Goal: Task Accomplishment & Management: Manage account settings

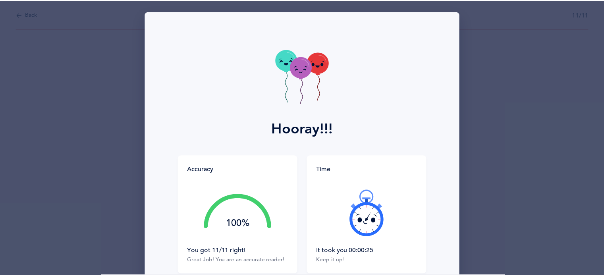
scroll to position [73, 0]
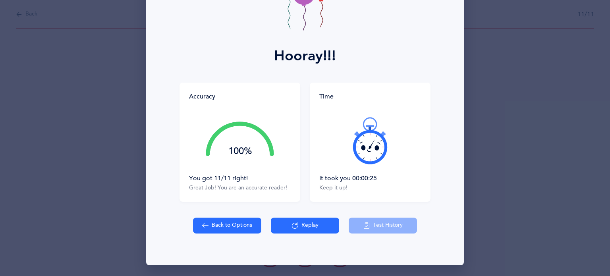
click at [227, 230] on button "Back to Options" at bounding box center [227, 226] width 68 height 16
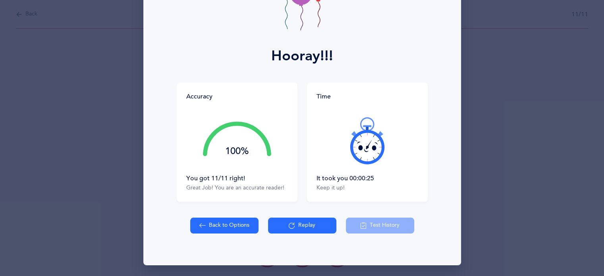
select select "82"
select select "single"
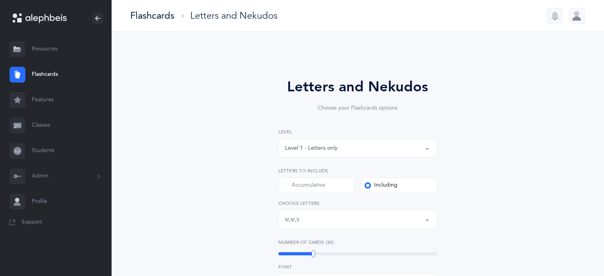
scroll to position [84, 0]
click at [48, 175] on button "Admin" at bounding box center [55, 176] width 111 height 25
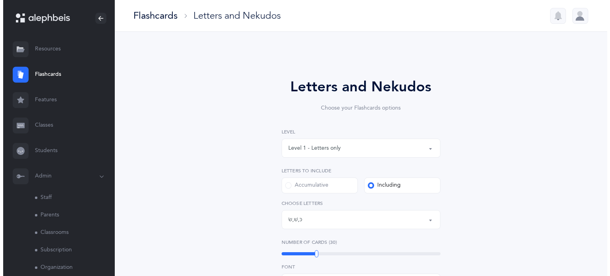
scroll to position [51, 0]
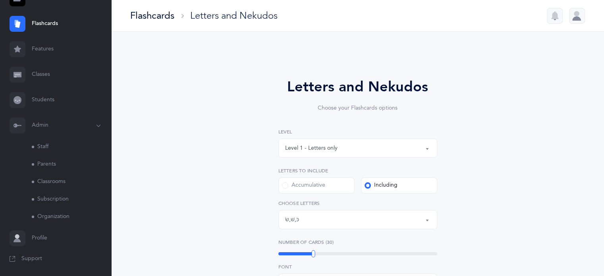
click at [52, 180] on link "Classrooms" at bounding box center [71, 181] width 79 height 17
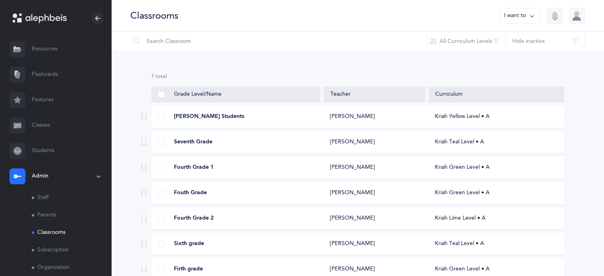
click at [575, 16] on div at bounding box center [577, 16] width 16 height 16
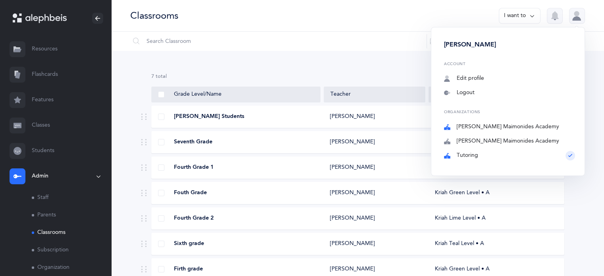
click at [495, 125] on link "[PERSON_NAME] Maimonides Academy" at bounding box center [509, 127] width 131 height 8
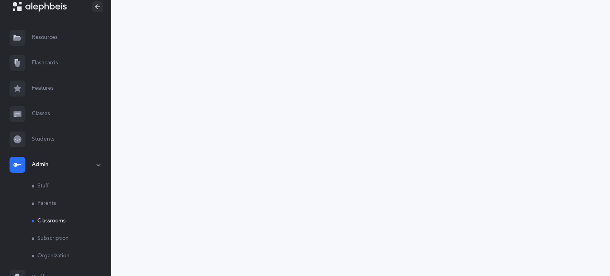
scroll to position [9, 0]
click at [59, 223] on link "Classrooms" at bounding box center [71, 223] width 79 height 17
click at [49, 207] on link "Parents" at bounding box center [71, 205] width 79 height 17
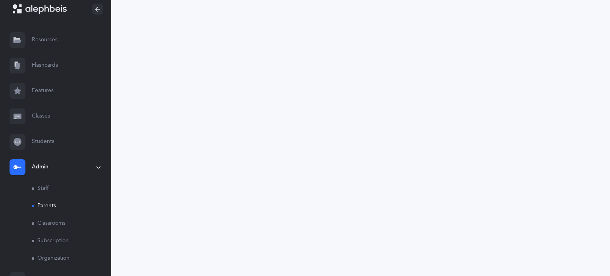
click at [46, 184] on link "Staff" at bounding box center [71, 188] width 79 height 17
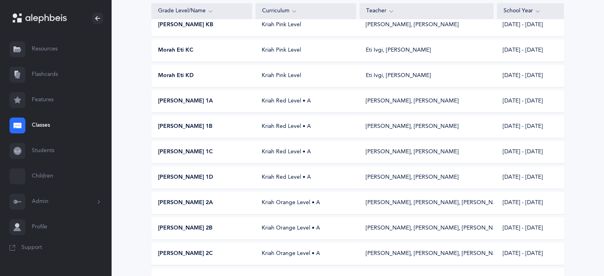
scroll to position [119, 0]
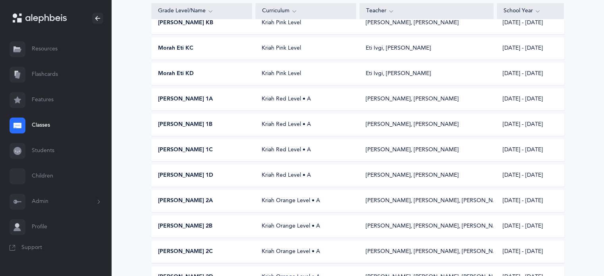
click at [99, 202] on icon at bounding box center [98, 202] width 9 height 6
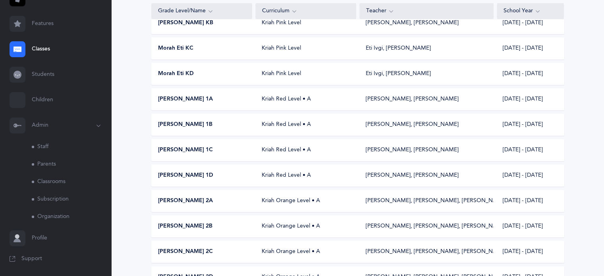
scroll to position [76, 0]
click at [54, 180] on link "Classrooms" at bounding box center [71, 181] width 79 height 17
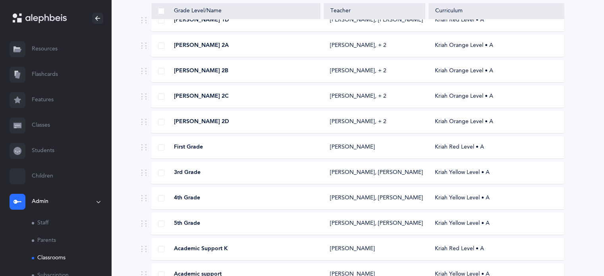
scroll to position [275, 0]
click at [345, 171] on div "[PERSON_NAME], [PERSON_NAME]" at bounding box center [374, 172] width 89 height 8
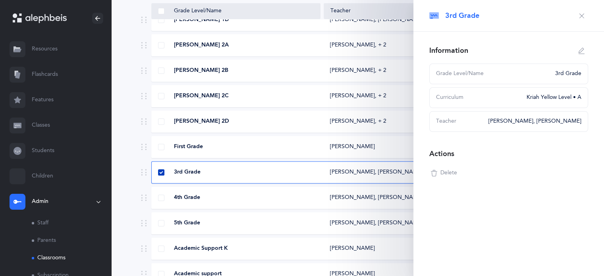
click at [160, 174] on span at bounding box center [161, 172] width 6 height 6
click at [0, 0] on input "checkbox" at bounding box center [0, 0] width 0 height 0
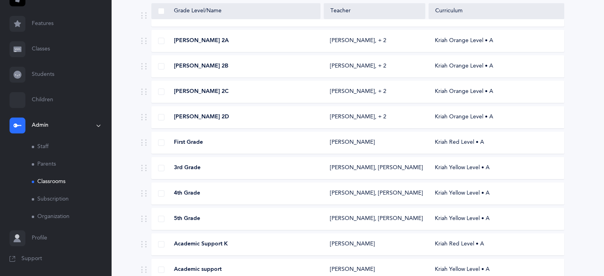
scroll to position [318, 0]
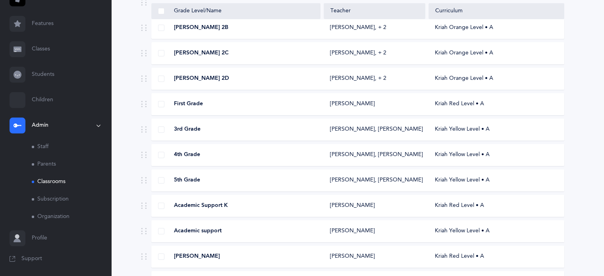
click at [273, 157] on div "4th Grade" at bounding box center [236, 155] width 169 height 8
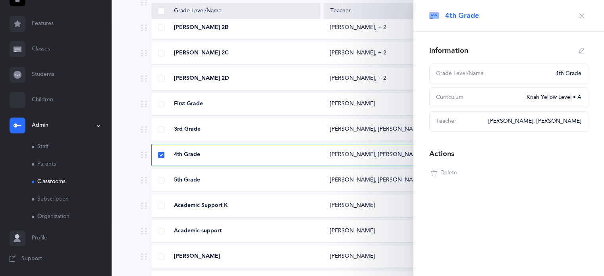
click at [581, 17] on icon "button" at bounding box center [582, 16] width 6 height 6
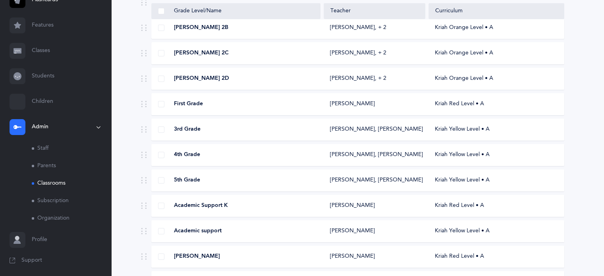
scroll to position [76, 0]
click at [58, 181] on link "Classrooms" at bounding box center [71, 181] width 79 height 17
click at [95, 125] on icon at bounding box center [98, 125] width 6 height 9
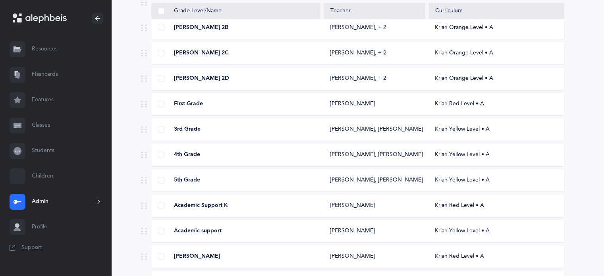
click at [95, 201] on icon at bounding box center [98, 202] width 9 height 6
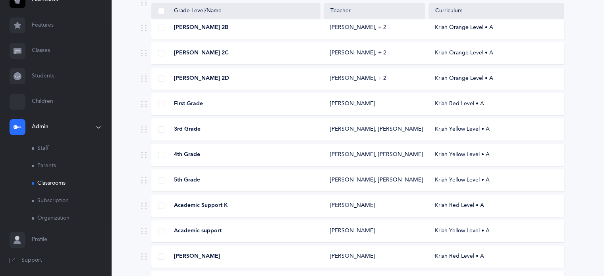
scroll to position [76, 0]
click at [63, 197] on link "Subscription" at bounding box center [71, 199] width 79 height 17
